Goal: Use online tool/utility

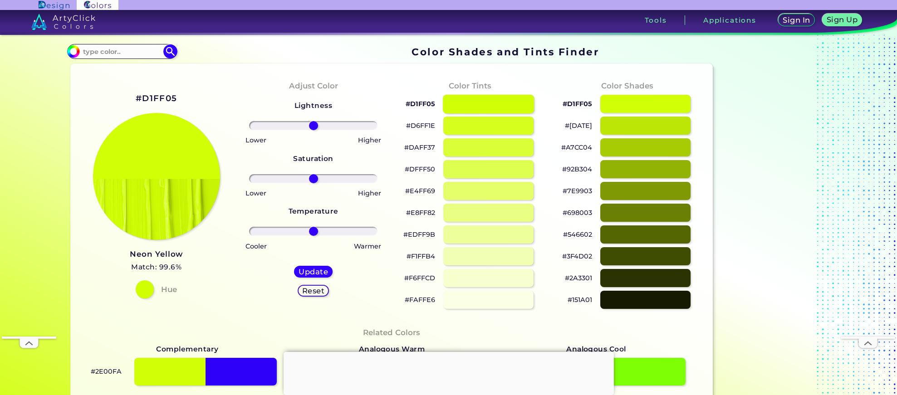
click at [481, 107] on div at bounding box center [488, 103] width 91 height 19
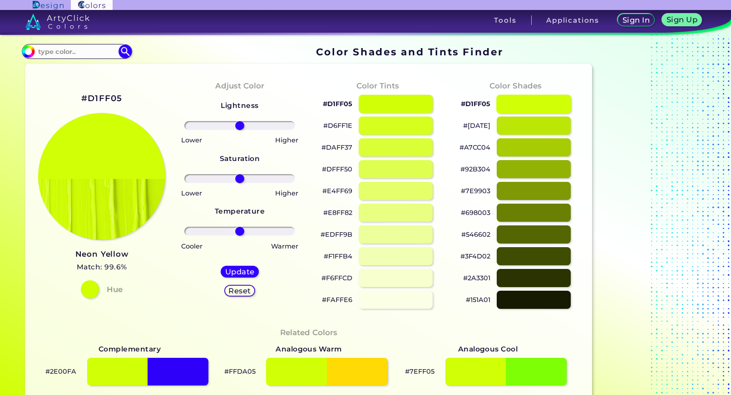
click at [533, 102] on div at bounding box center [533, 103] width 75 height 19
type input "#d1ff05"
drag, startPoint x: 327, startPoint y: 103, endPoint x: 352, endPoint y: 103, distance: 25.0
click at [352, 103] on p "#D1FF05" at bounding box center [338, 103] width 30 height 11
copy p "D1FF05"
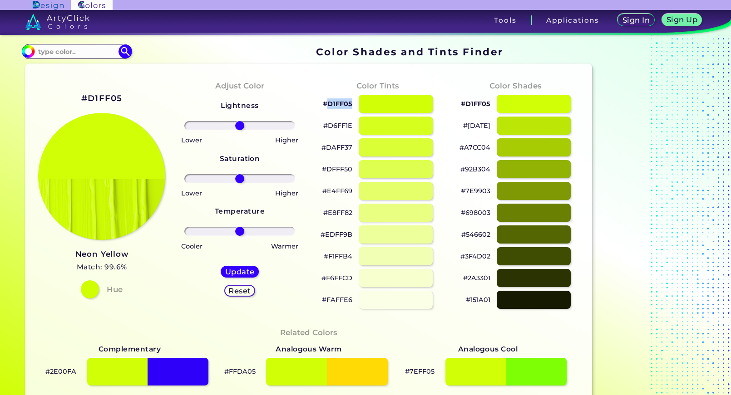
drag, startPoint x: 352, startPoint y: 103, endPoint x: 329, endPoint y: 108, distance: 23.7
click at [329, 108] on p "#D1FF05" at bounding box center [338, 103] width 30 height 11
copy p "D1FF05"
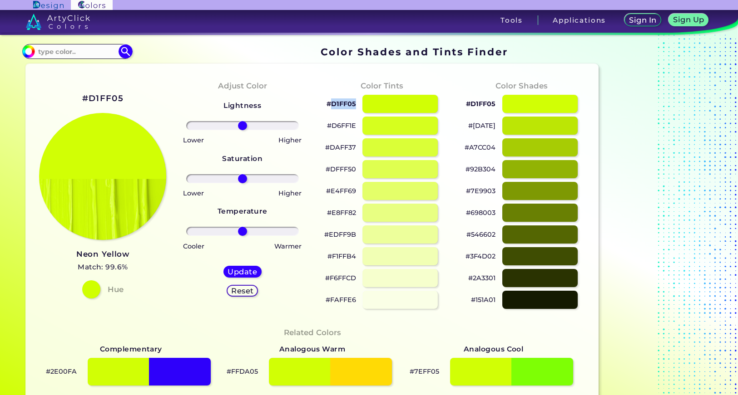
drag, startPoint x: 356, startPoint y: 103, endPoint x: 331, endPoint y: 108, distance: 25.5
click at [331, 108] on div "#D1FF05" at bounding box center [382, 104] width 125 height 22
copy p "D1FF05"
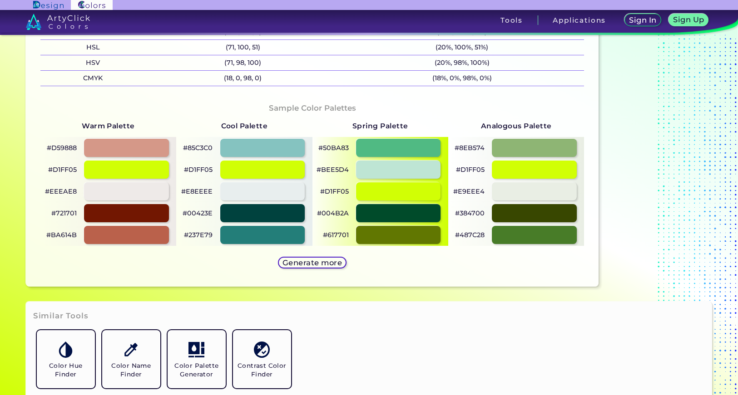
scroll to position [408, 0]
